Goal: Task Accomplishment & Management: Complete application form

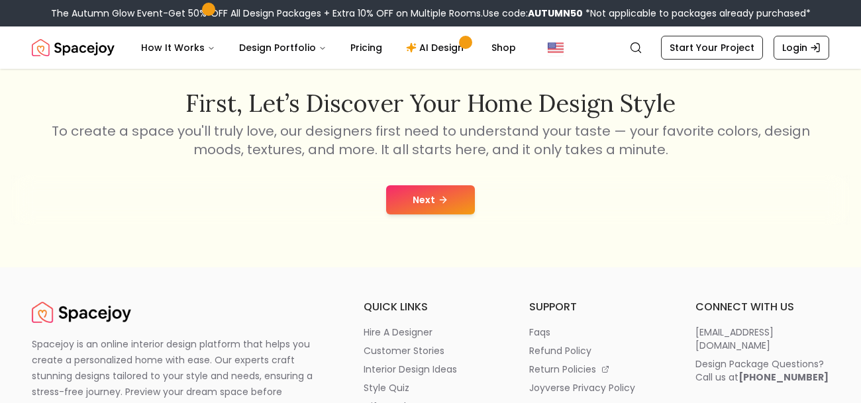
scroll to position [216, 0]
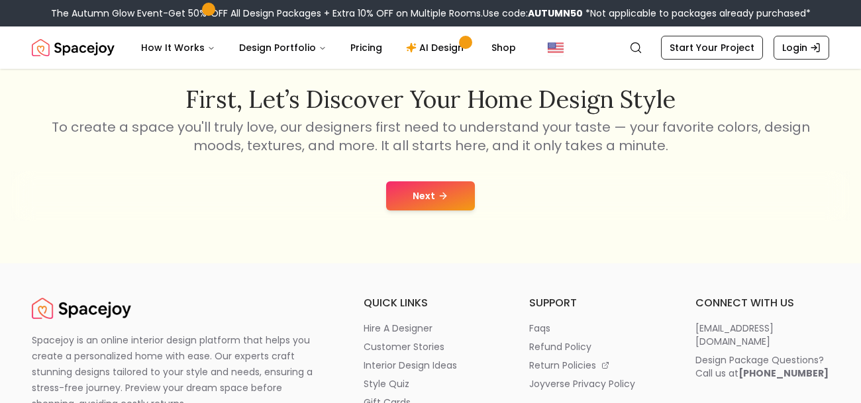
click at [439, 201] on icon at bounding box center [443, 196] width 11 height 11
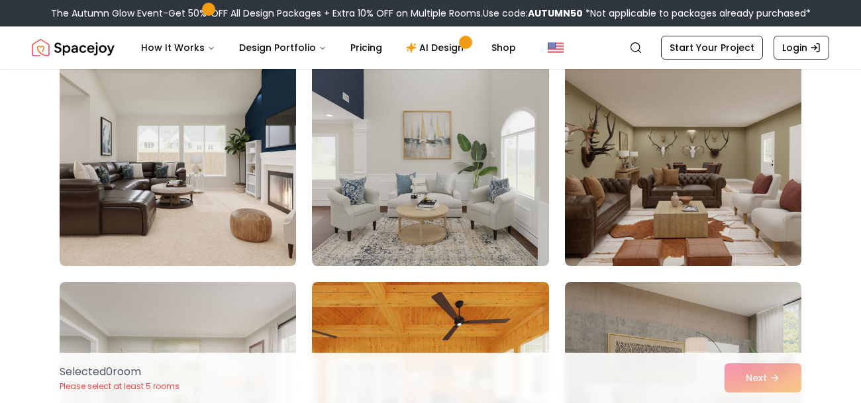
click at [439, 201] on img at bounding box center [430, 160] width 237 height 212
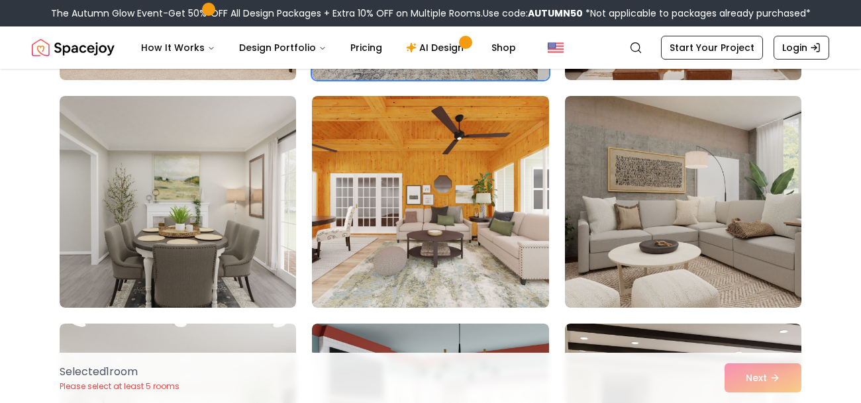
scroll to position [315, 0]
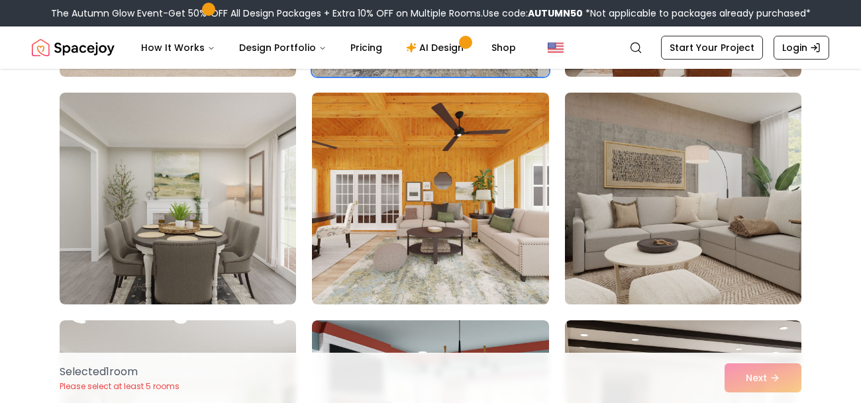
click at [770, 235] on img at bounding box center [683, 198] width 248 height 223
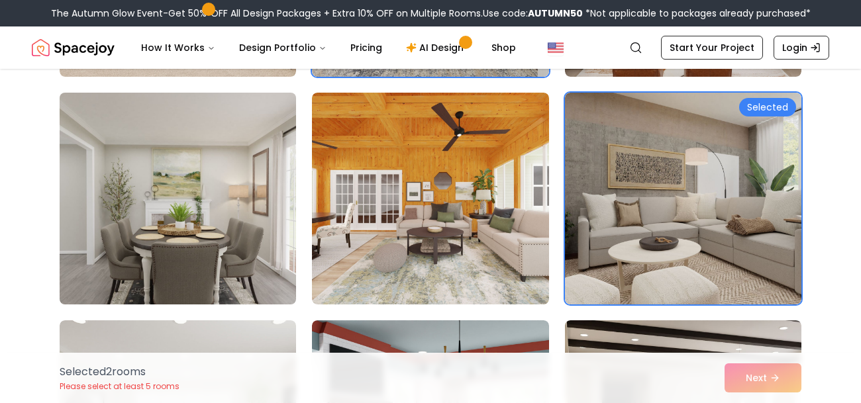
click at [179, 168] on img at bounding box center [178, 198] width 248 height 223
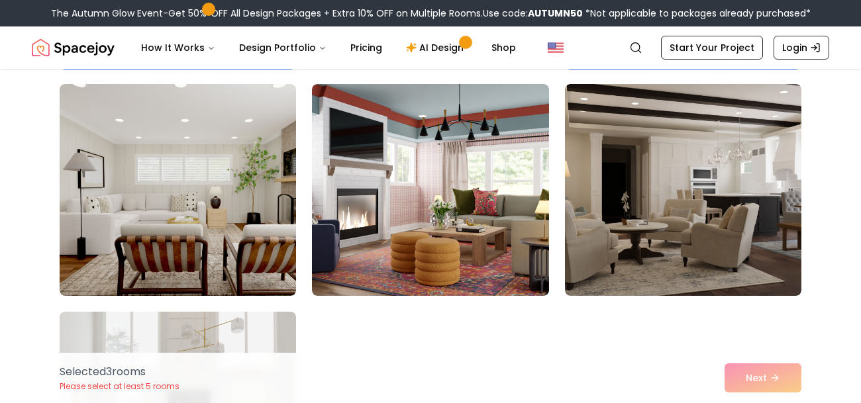
scroll to position [554, 0]
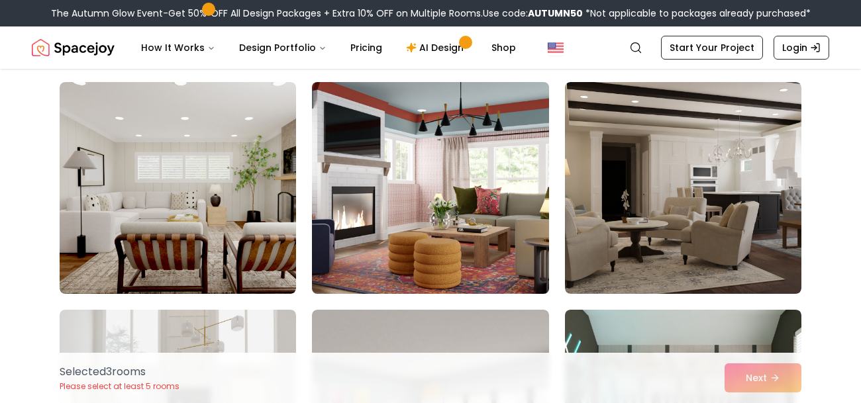
click at [487, 218] on img at bounding box center [430, 188] width 248 height 223
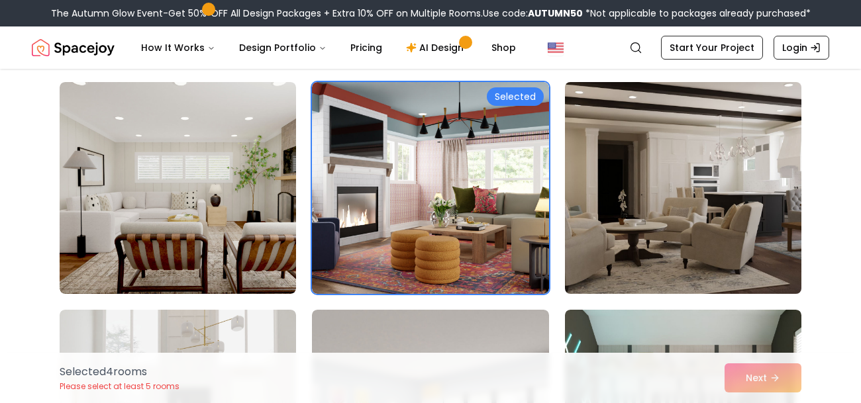
click at [719, 254] on img at bounding box center [683, 188] width 248 height 223
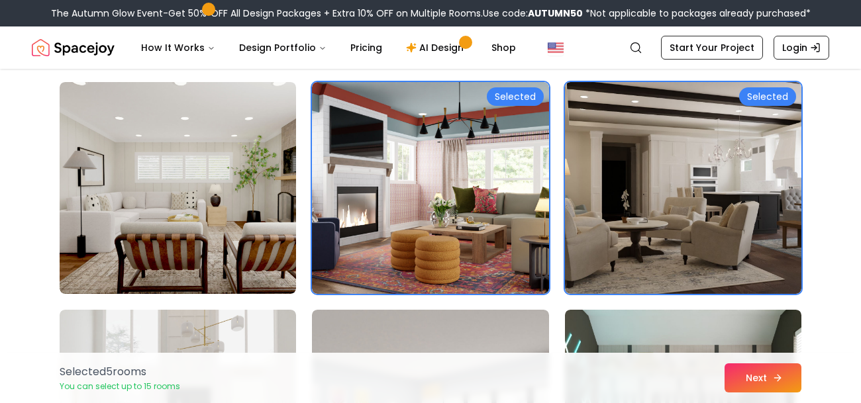
click at [750, 371] on button "Next" at bounding box center [763, 378] width 77 height 29
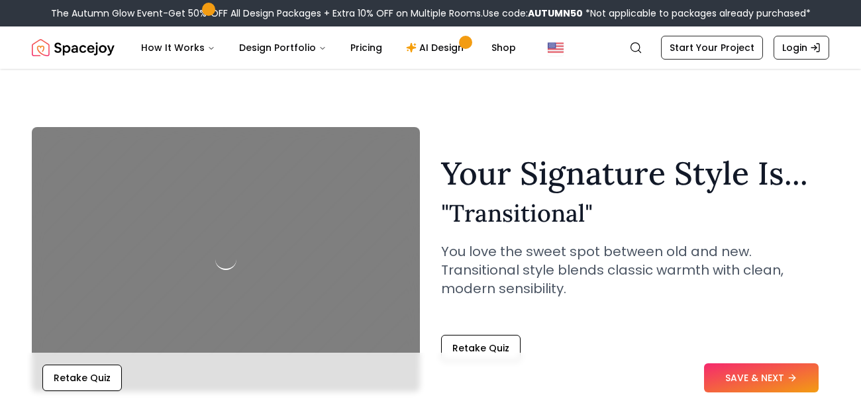
click at [750, 371] on button "SAVE & NEXT" at bounding box center [761, 378] width 115 height 29
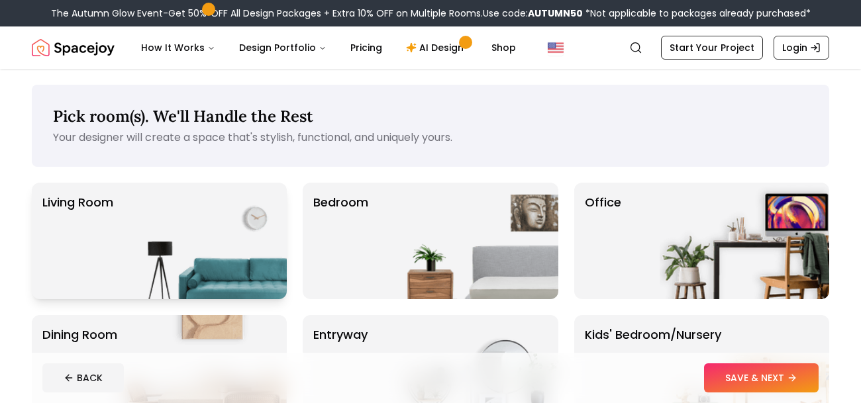
click at [200, 252] on img at bounding box center [202, 241] width 170 height 117
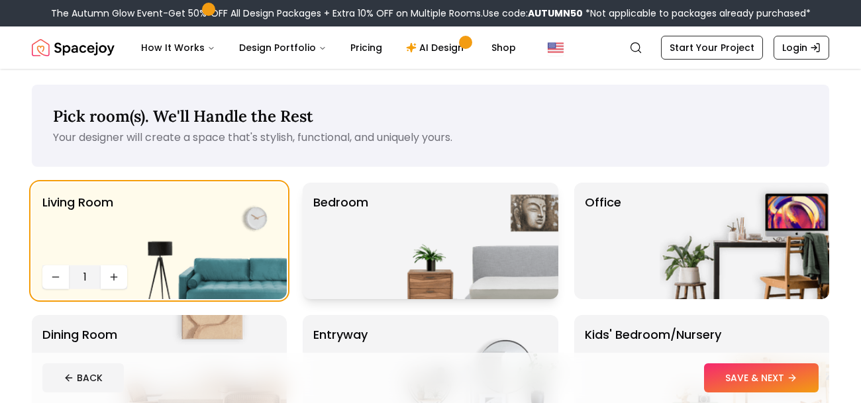
click at [413, 264] on img at bounding box center [474, 241] width 170 height 117
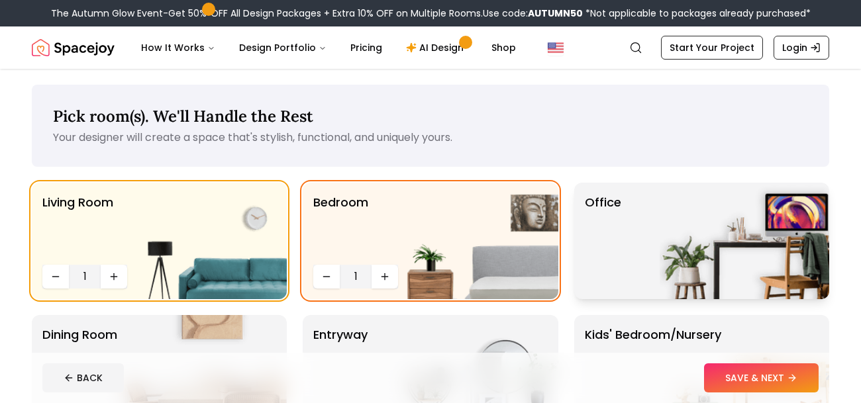
click at [627, 258] on div "Office" at bounding box center [701, 241] width 255 height 117
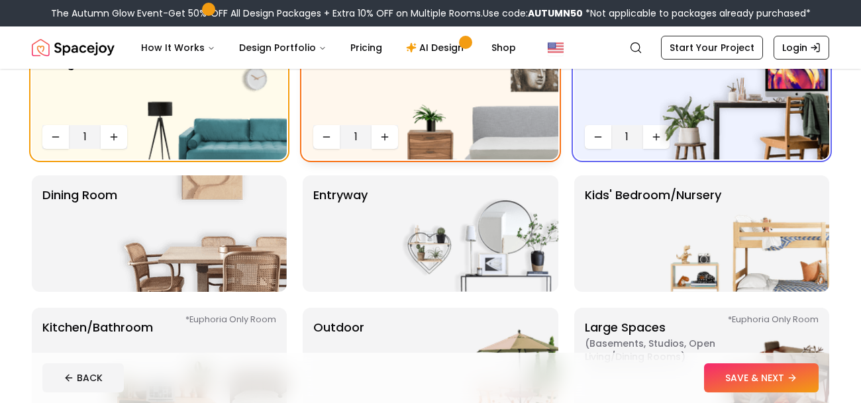
scroll to position [144, 0]
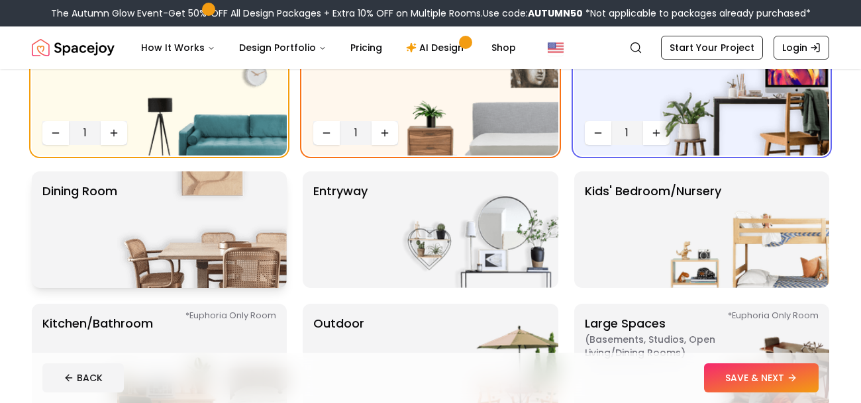
click at [197, 203] on img at bounding box center [202, 230] width 170 height 117
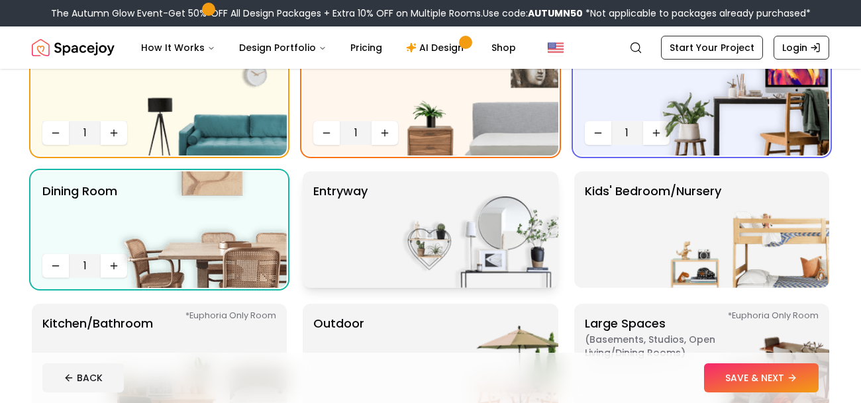
click at [433, 237] on img at bounding box center [474, 230] width 170 height 117
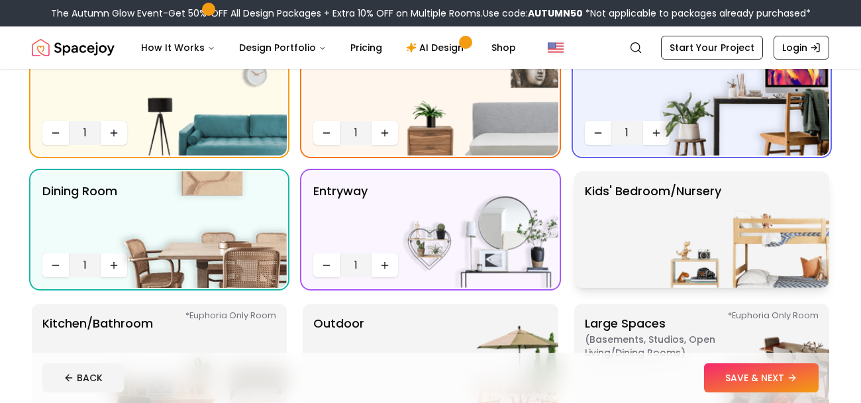
click at [684, 237] on img at bounding box center [745, 230] width 170 height 117
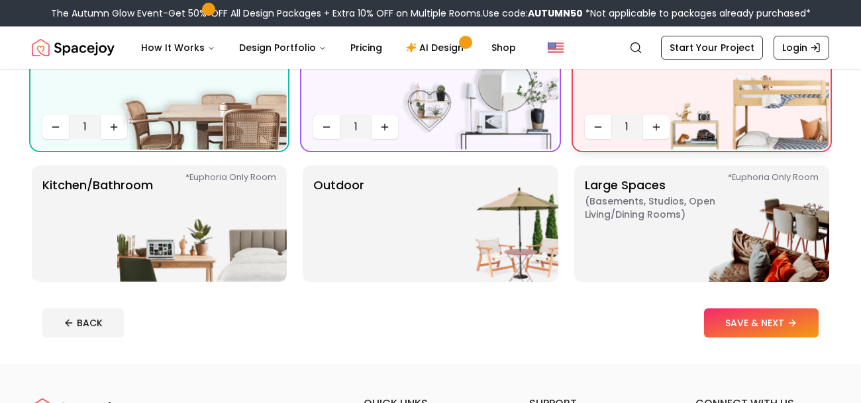
scroll to position [284, 0]
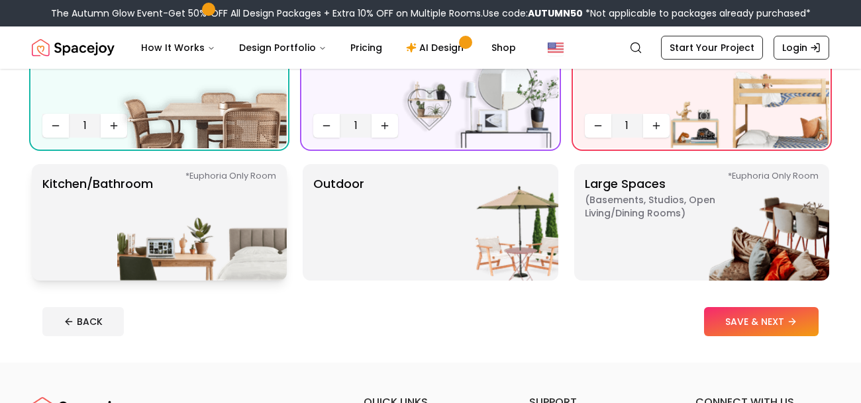
click at [136, 196] on img at bounding box center [202, 222] width 170 height 117
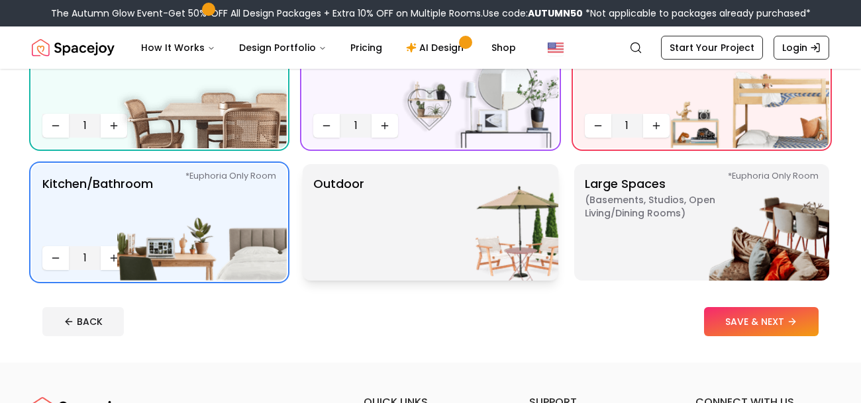
click at [325, 226] on p "Outdoor" at bounding box center [338, 222] width 51 height 95
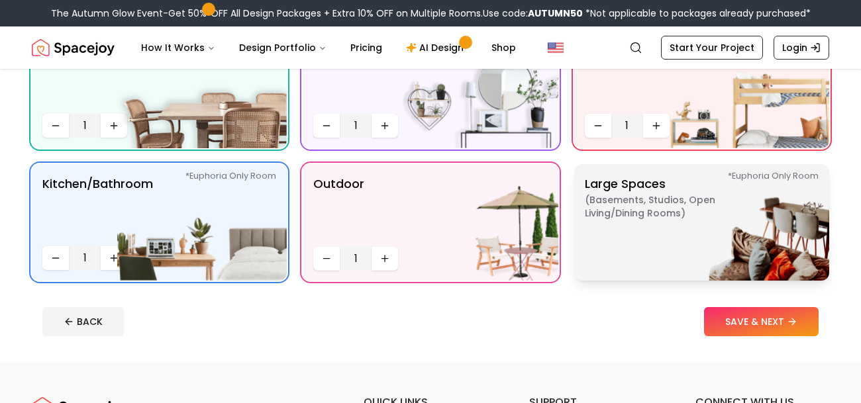
click at [680, 250] on img at bounding box center [745, 222] width 170 height 117
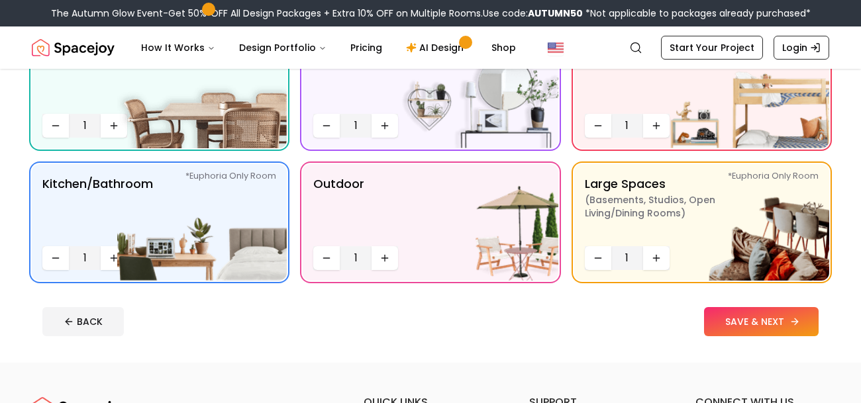
click at [767, 323] on button "SAVE & NEXT" at bounding box center [761, 321] width 115 height 29
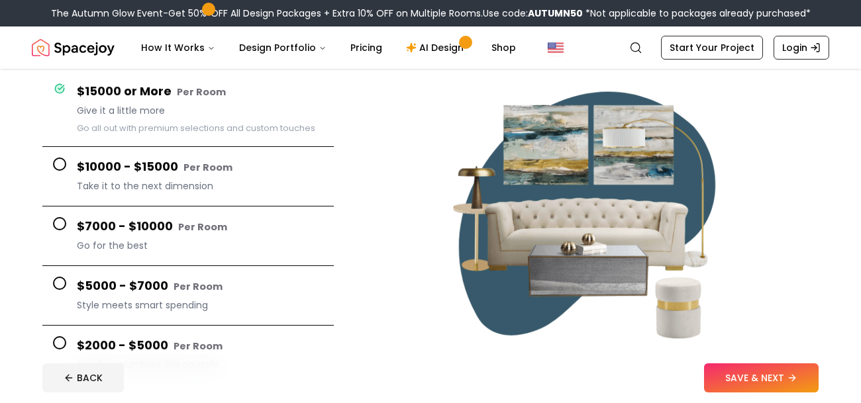
scroll to position [99, 0]
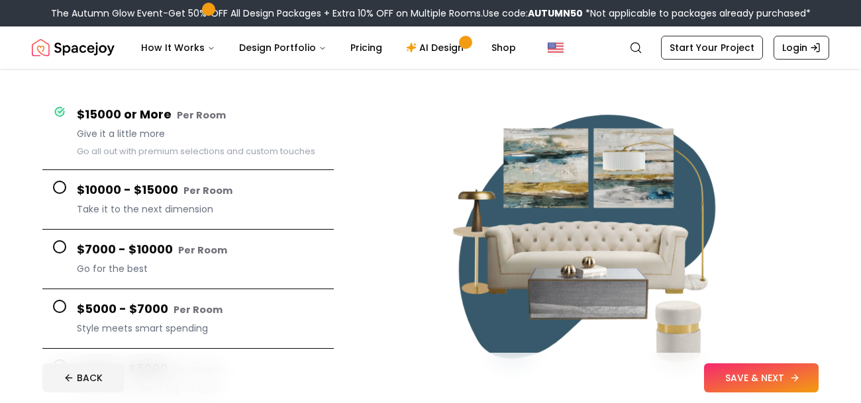
click at [777, 369] on button "SAVE & NEXT" at bounding box center [761, 378] width 115 height 29
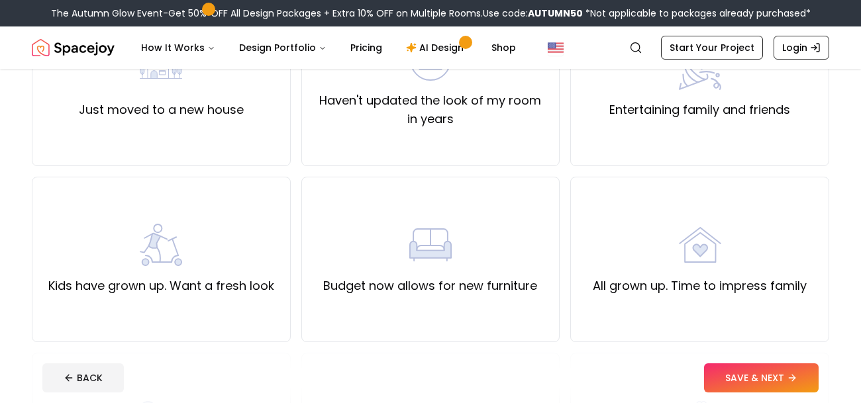
scroll to position [185, 0]
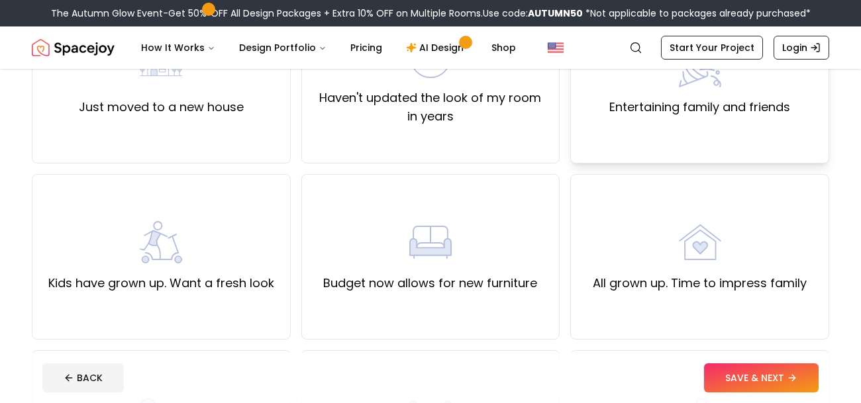
click at [684, 145] on div "Entertaining family and friends" at bounding box center [699, 81] width 259 height 166
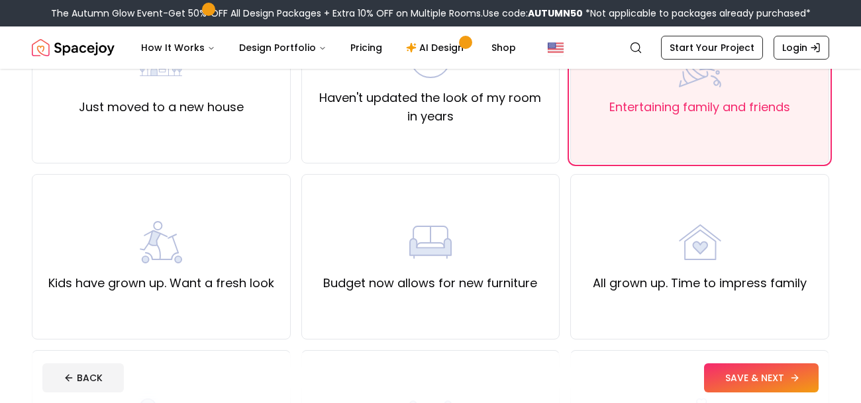
click at [725, 383] on button "SAVE & NEXT" at bounding box center [761, 378] width 115 height 29
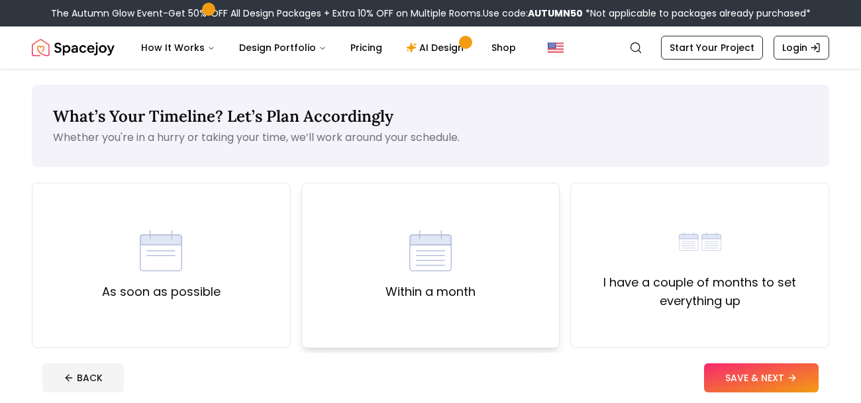
click at [504, 270] on div "Within a month" at bounding box center [430, 266] width 259 height 166
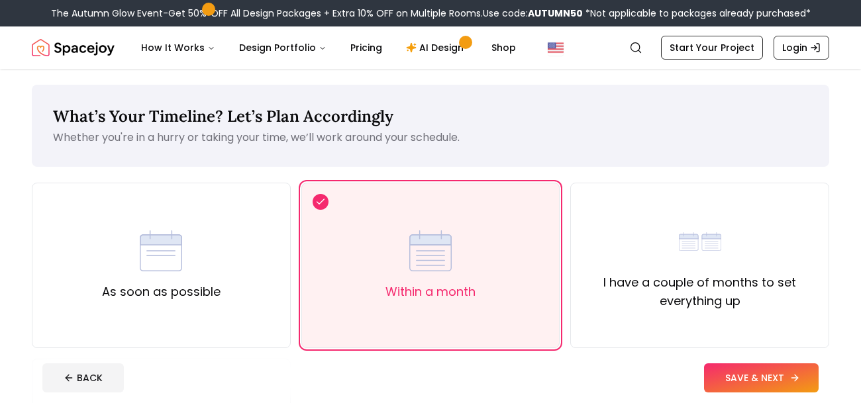
click at [717, 386] on button "SAVE & NEXT" at bounding box center [761, 378] width 115 height 29
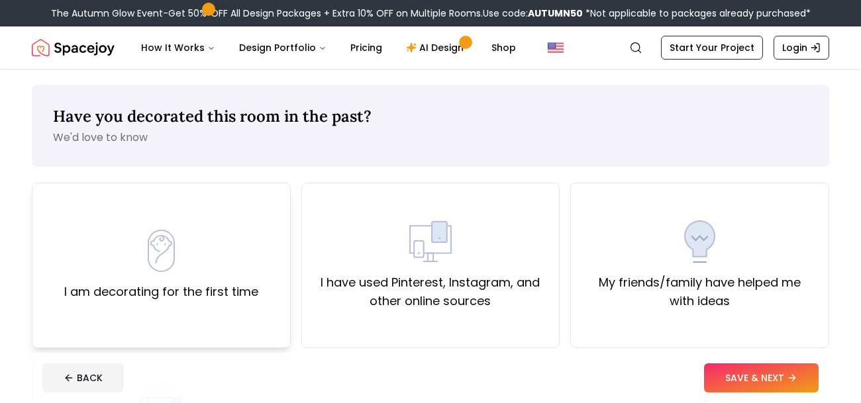
click at [231, 294] on label "I am decorating for the first time" at bounding box center [161, 292] width 194 height 19
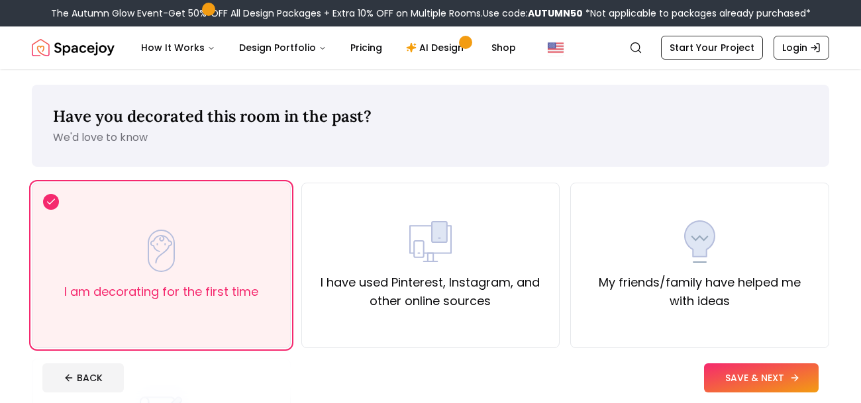
click at [764, 389] on button "SAVE & NEXT" at bounding box center [761, 378] width 115 height 29
